Goal: Check status: Check status

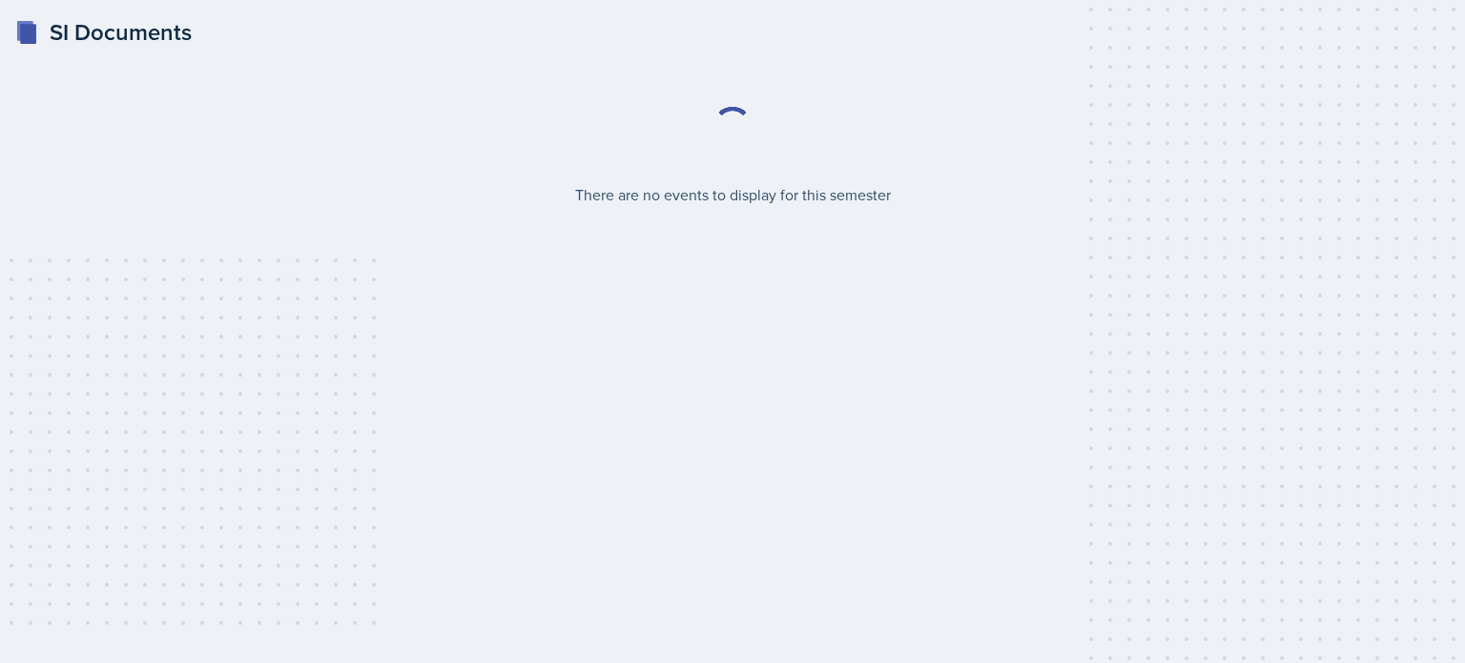
select select "2bed604d-1099-4043-b1bc-2365e8740244"
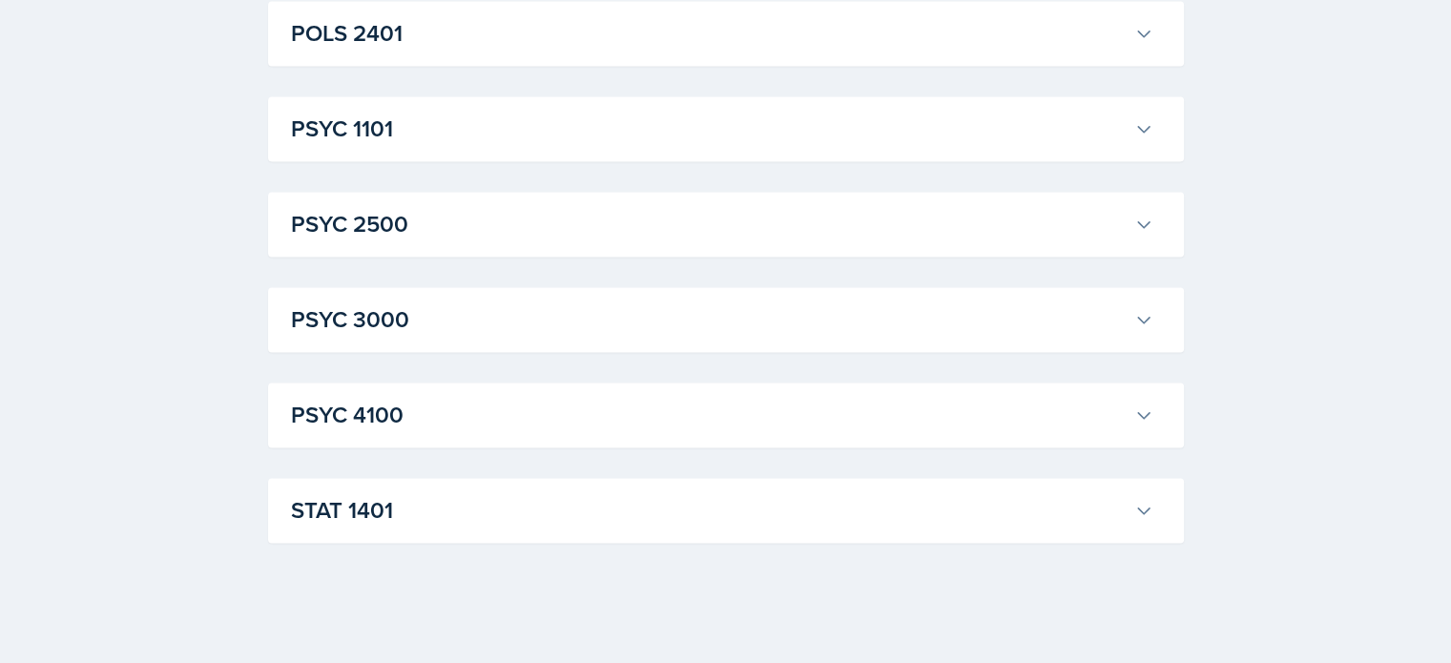
scroll to position [2748, 0]
click at [633, 518] on h3 "STAT 1401" at bounding box center [709, 509] width 836 height 34
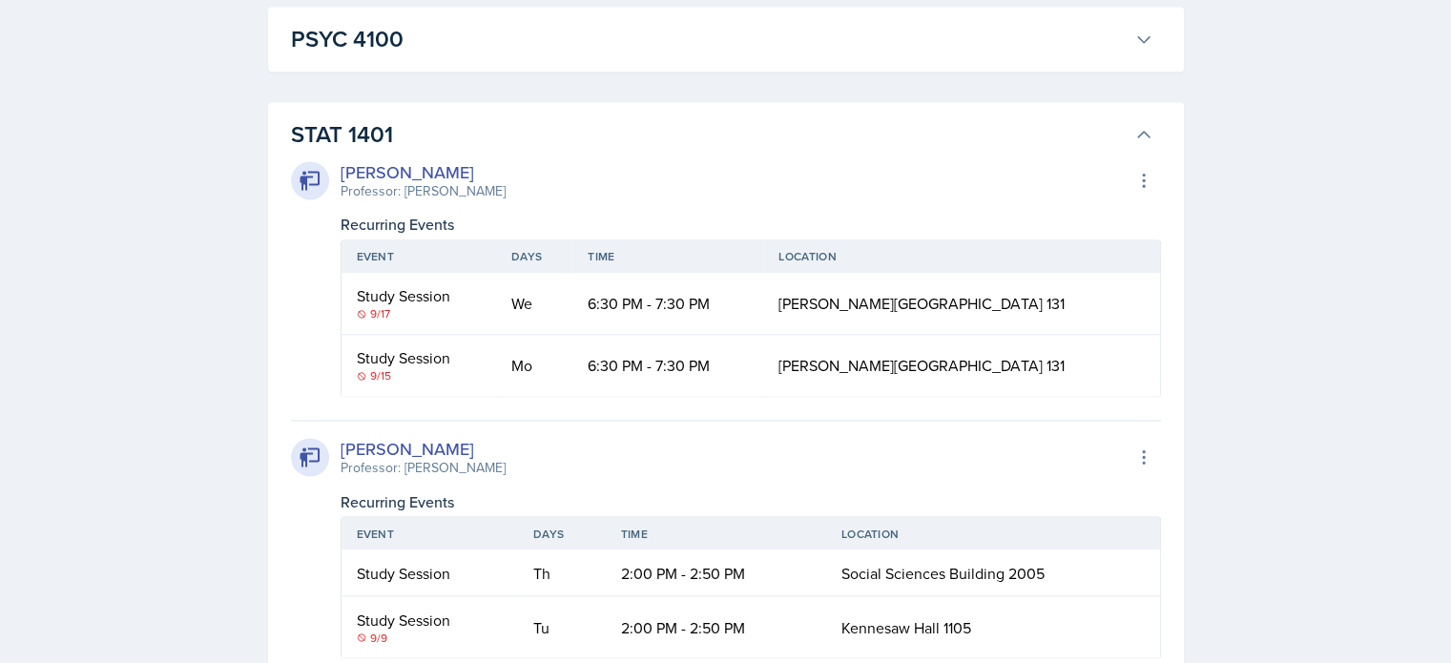
scroll to position [3136, 0]
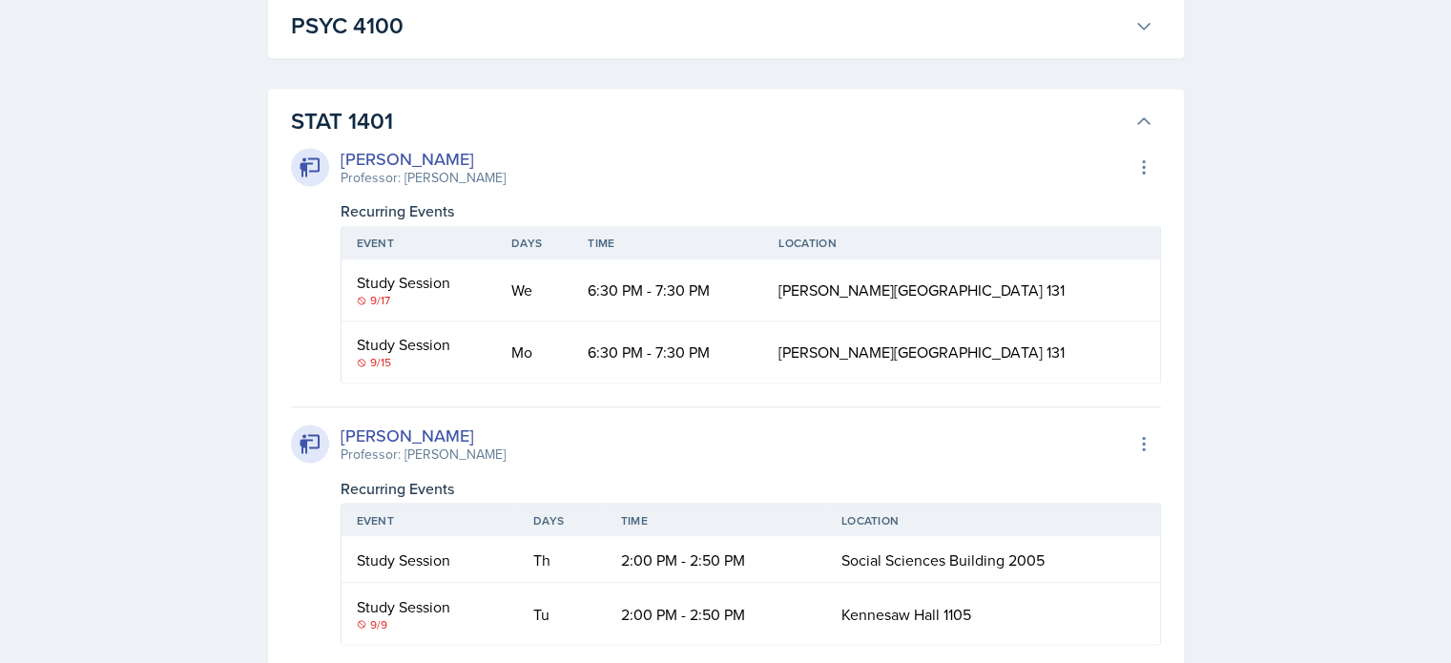
click at [404, 162] on div "[PERSON_NAME]" at bounding box center [423, 159] width 165 height 26
click at [1137, 166] on icon at bounding box center [1143, 166] width 19 height 19
click at [796, 222] on div "Event Days Time Location Study Session 9/17 We 6:30 PM - 7:30 PM Bagwell Educat…" at bounding box center [751, 302] width 820 height 161
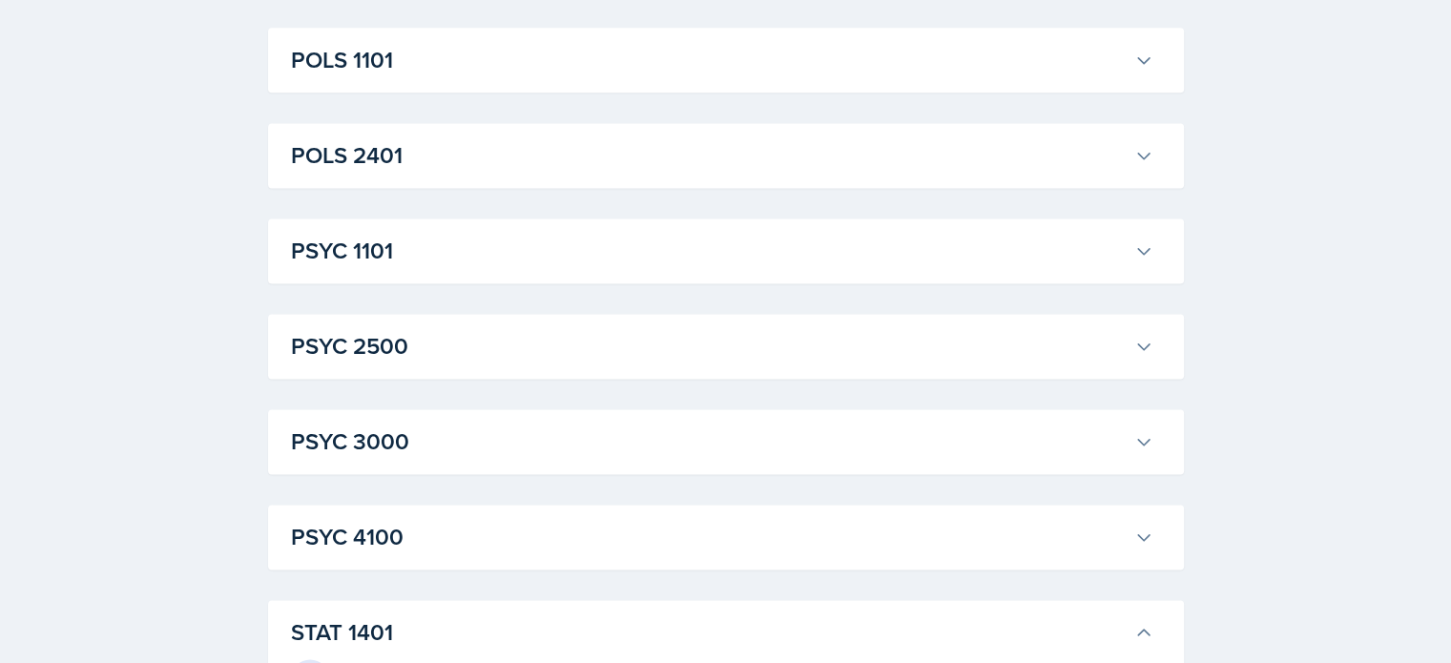
scroll to position [2405, 0]
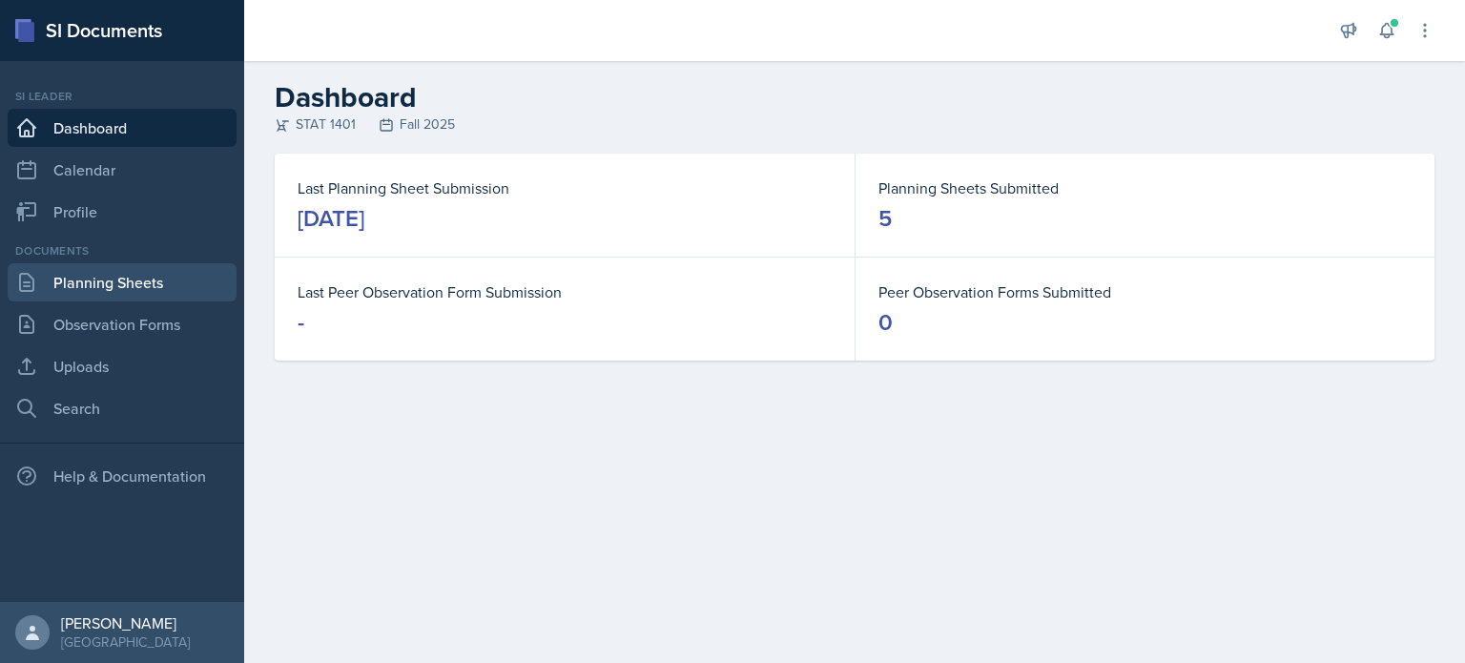
click at [111, 291] on link "Planning Sheets" at bounding box center [122, 282] width 229 height 38
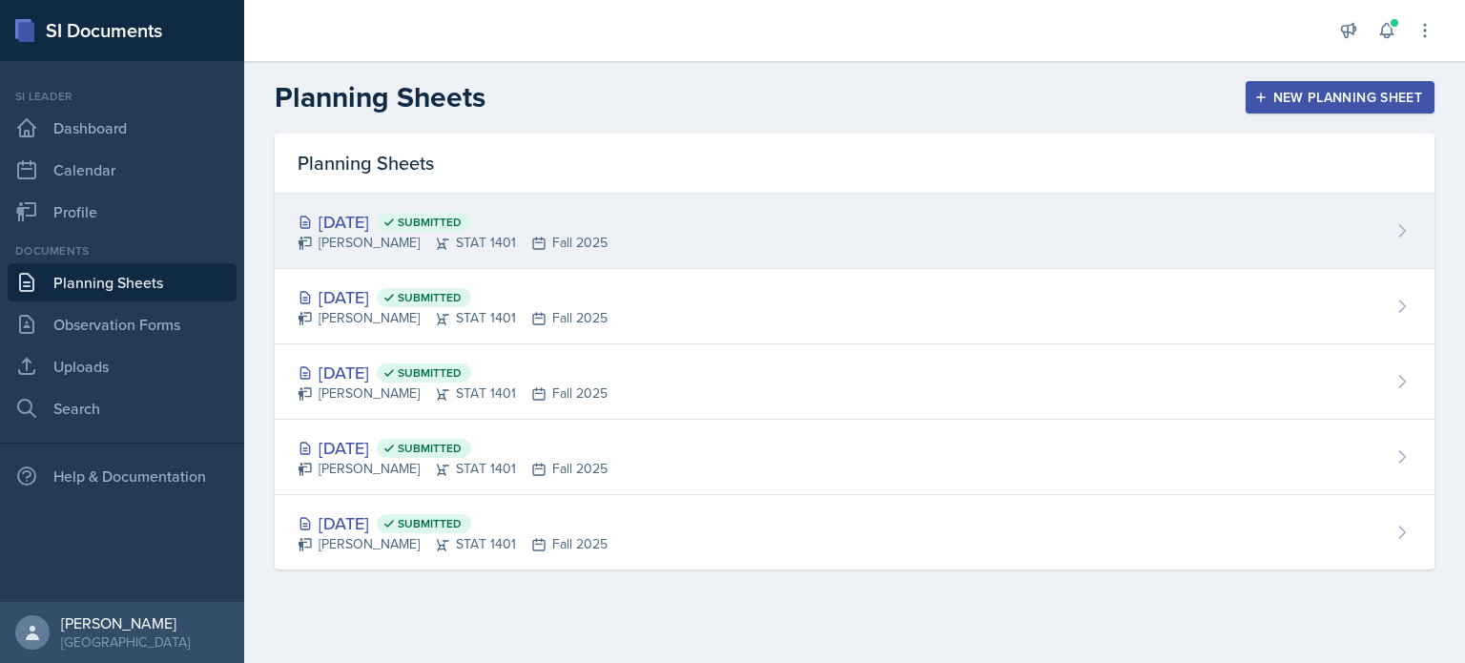
click at [371, 219] on div "[DATE] Submitted" at bounding box center [453, 222] width 310 height 26
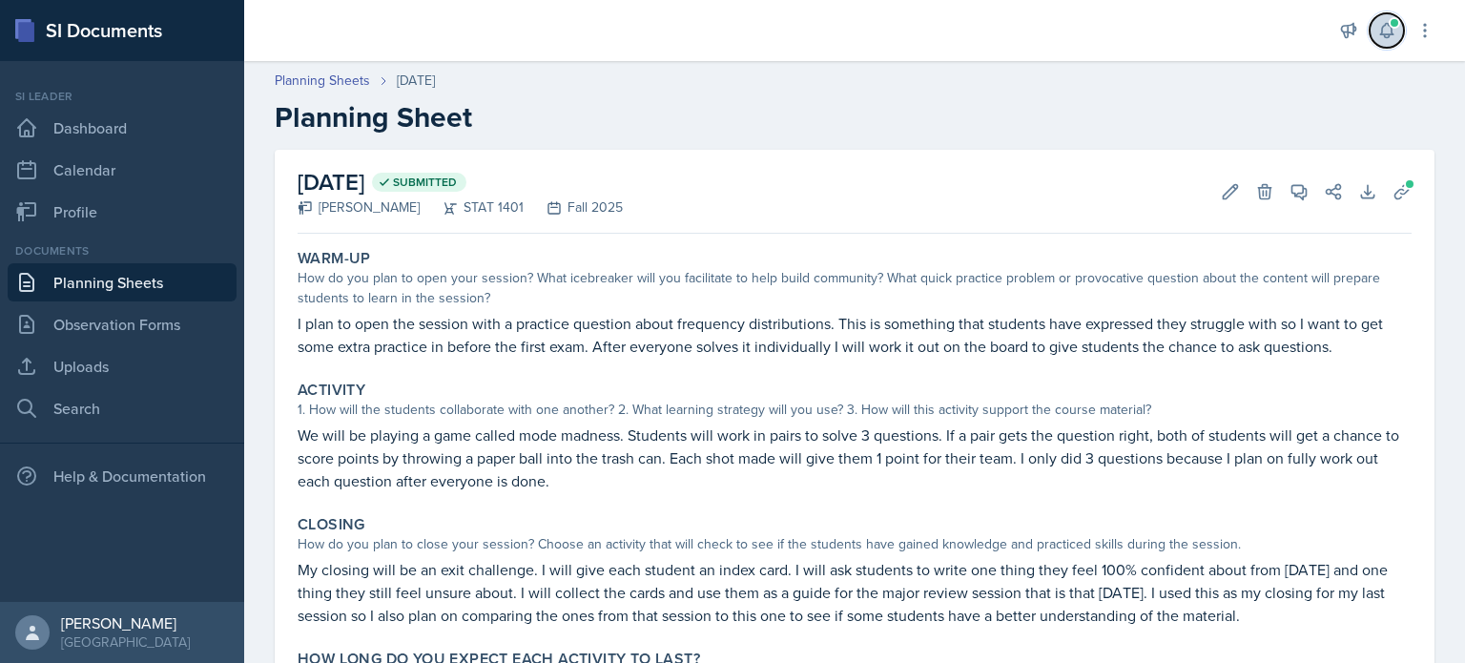
click at [1381, 25] on icon at bounding box center [1386, 30] width 19 height 19
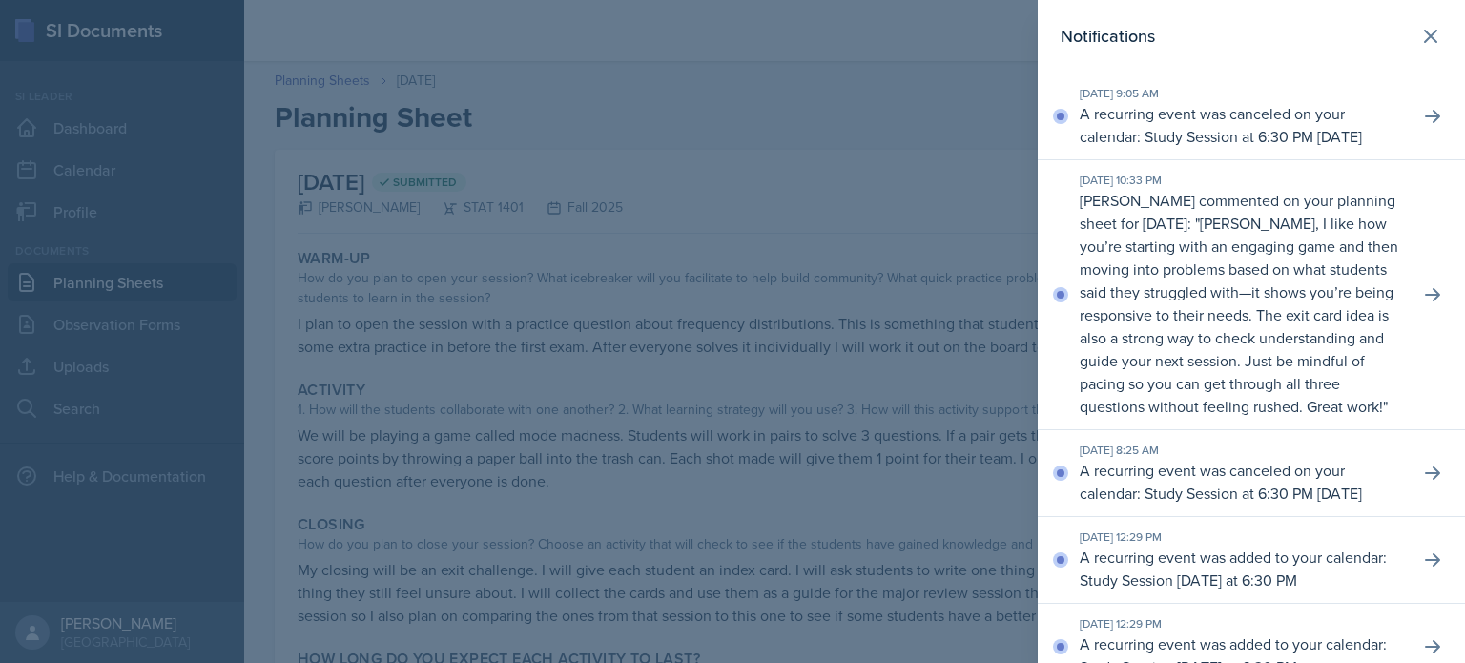
click at [1319, 122] on p "A recurring event was canceled on your calendar: Study Session at 6:30 PM [DATE]" at bounding box center [1242, 125] width 324 height 46
click at [866, 144] on div at bounding box center [732, 331] width 1465 height 663
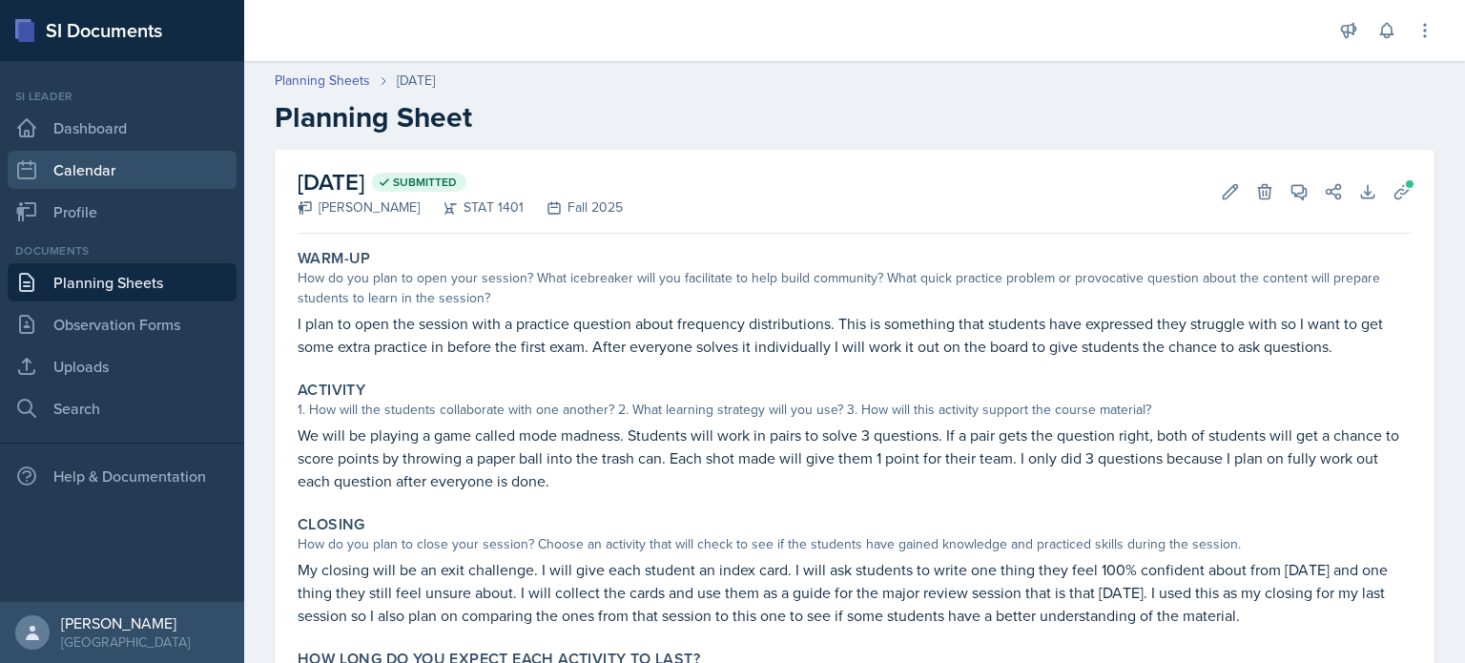
click at [115, 164] on link "Calendar" at bounding box center [122, 170] width 229 height 38
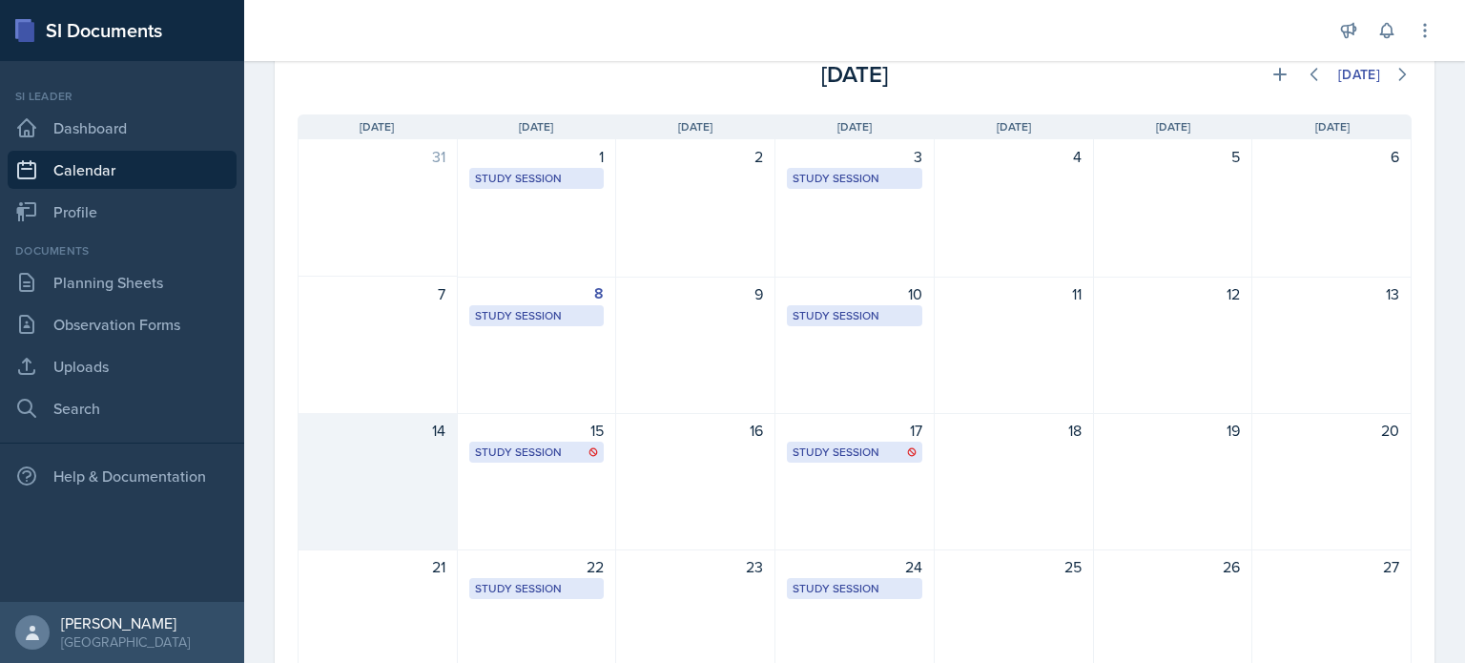
scroll to position [111, 0]
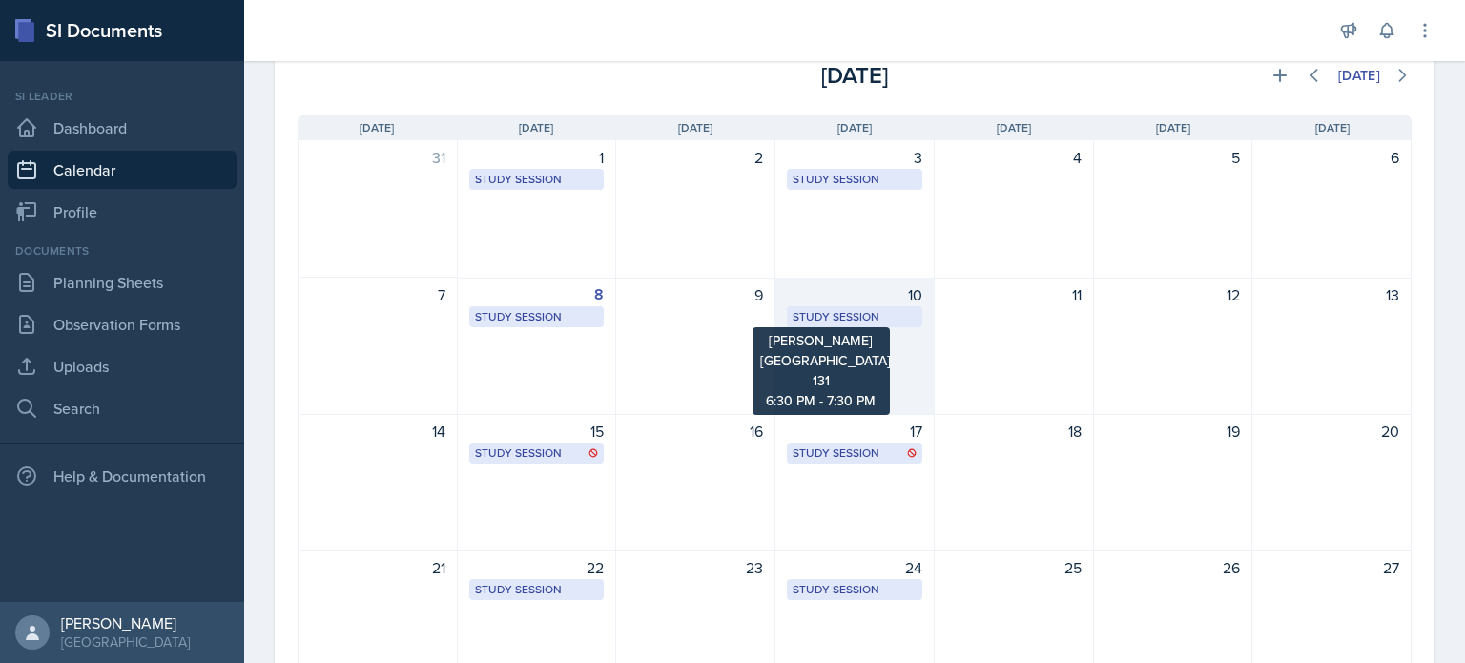
click at [825, 310] on div "Study Session" at bounding box center [855, 316] width 124 height 17
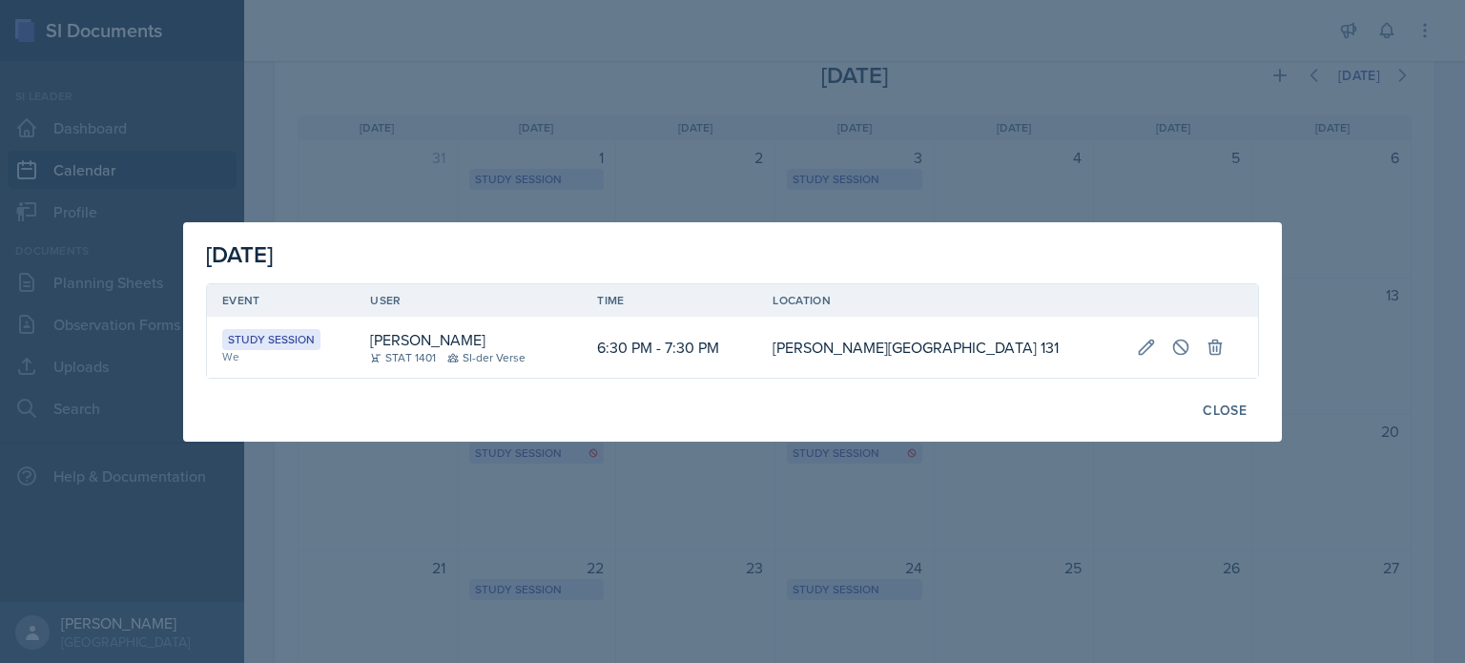
click at [887, 149] on div at bounding box center [732, 331] width 1465 height 663
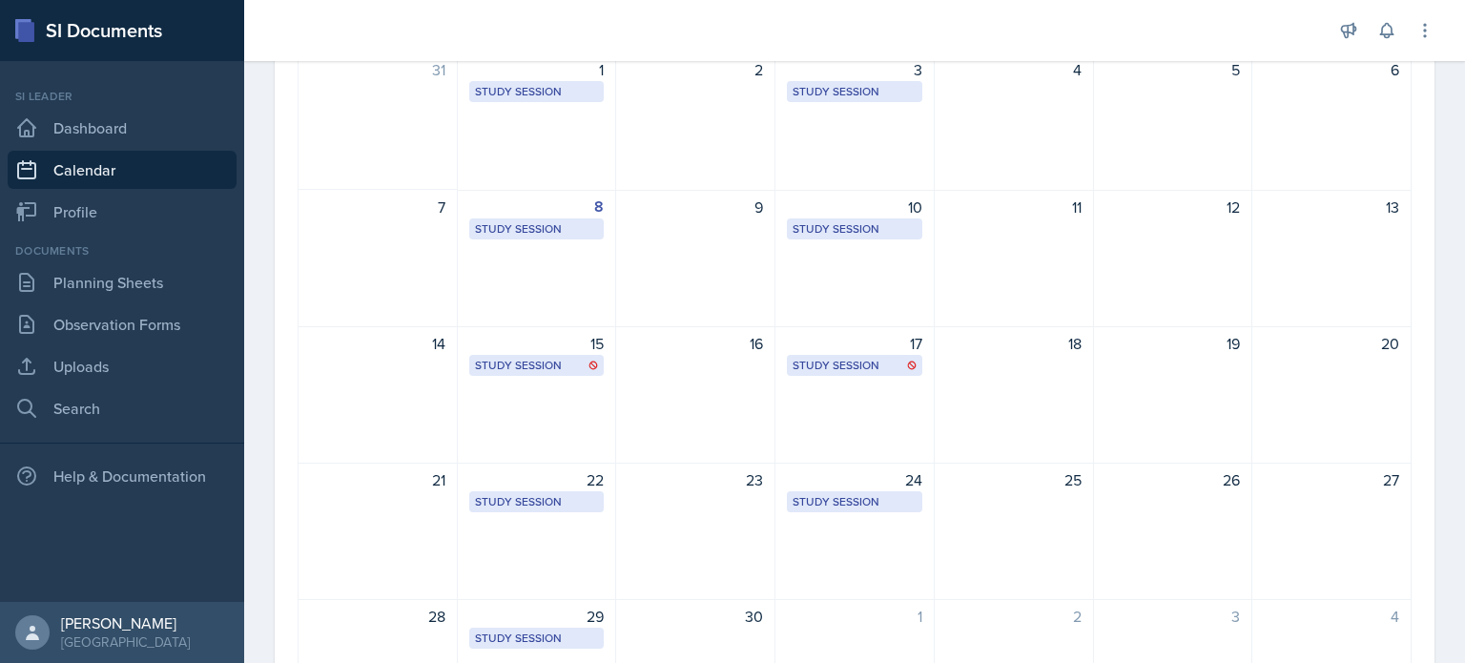
scroll to position [202, 0]
